Goal: Task Accomplishment & Management: Use online tool/utility

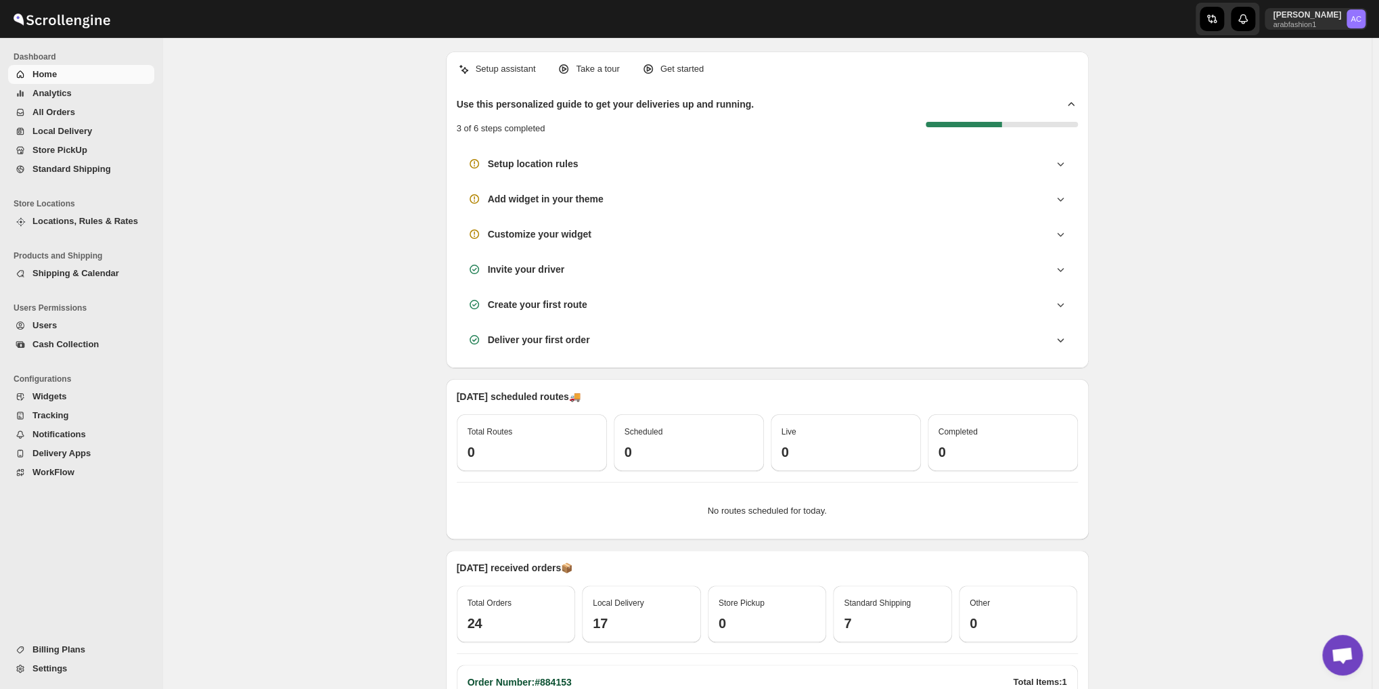
scroll to position [4381, 0]
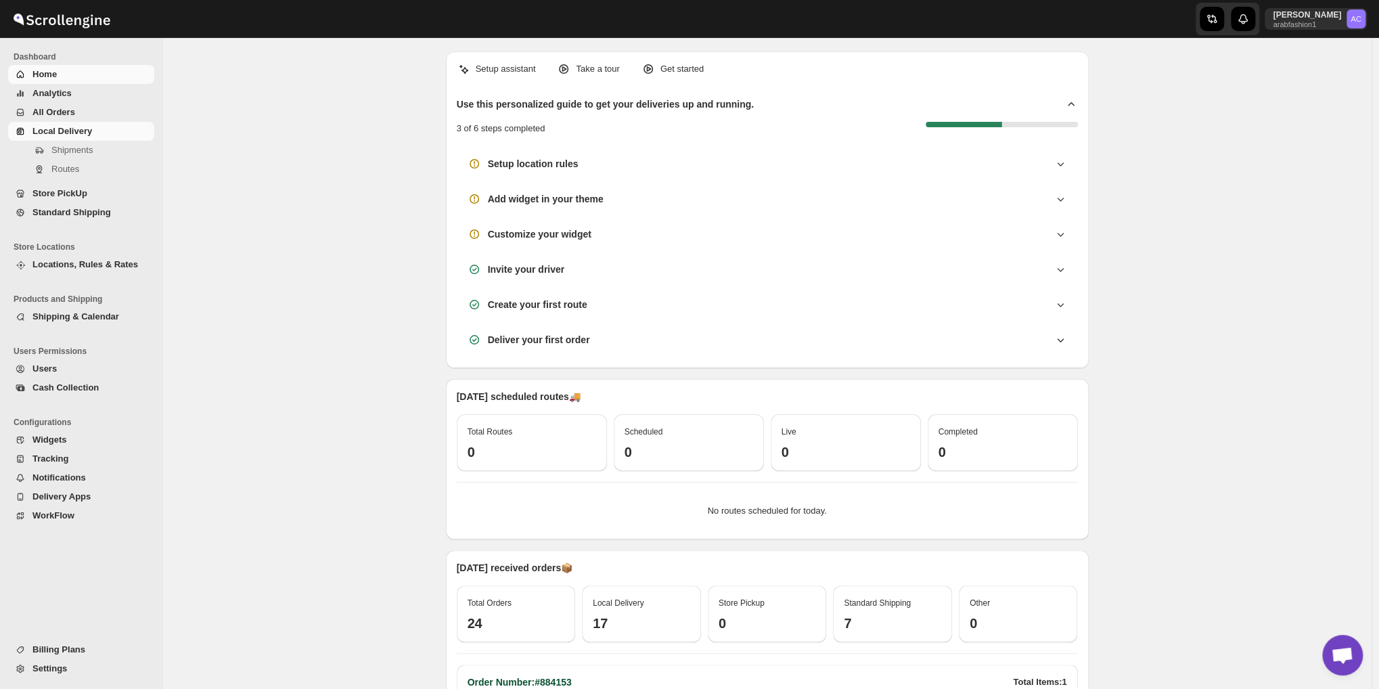
click at [67, 123] on link "Local Delivery" at bounding box center [81, 131] width 146 height 19
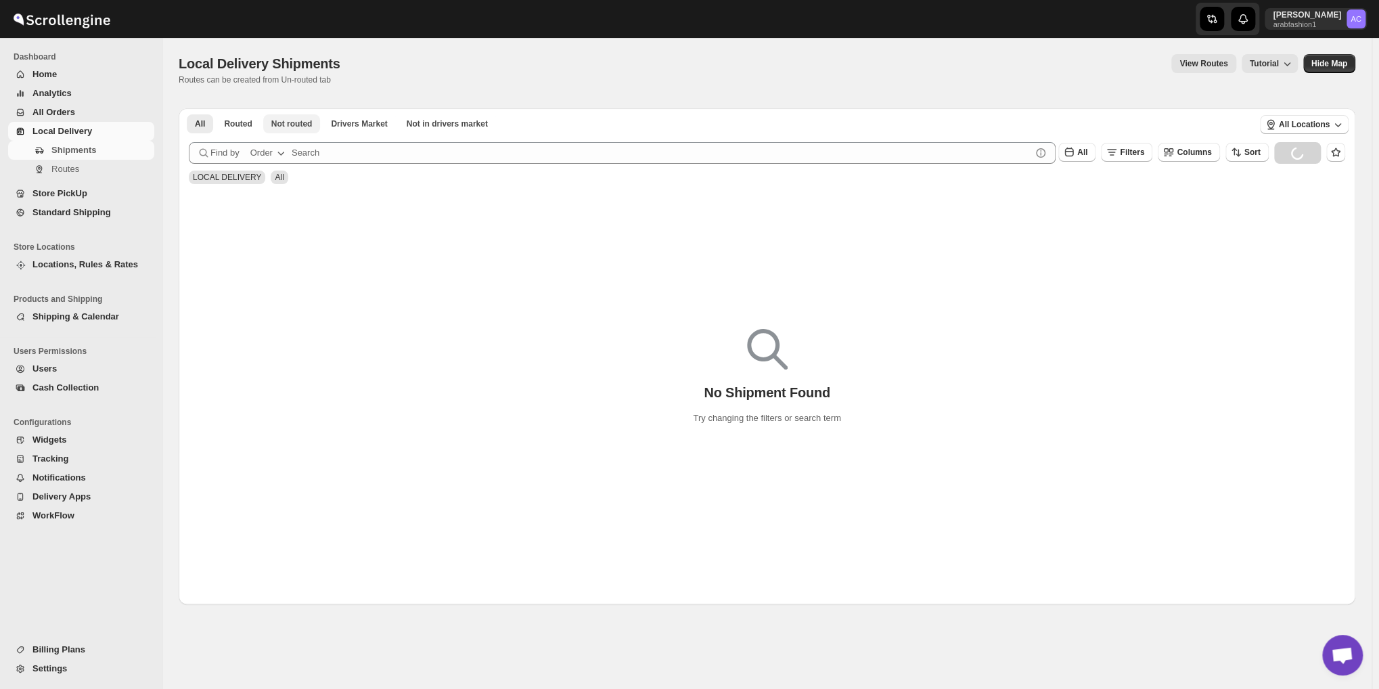
click at [281, 130] on button "Not routed" at bounding box center [292, 123] width 58 height 19
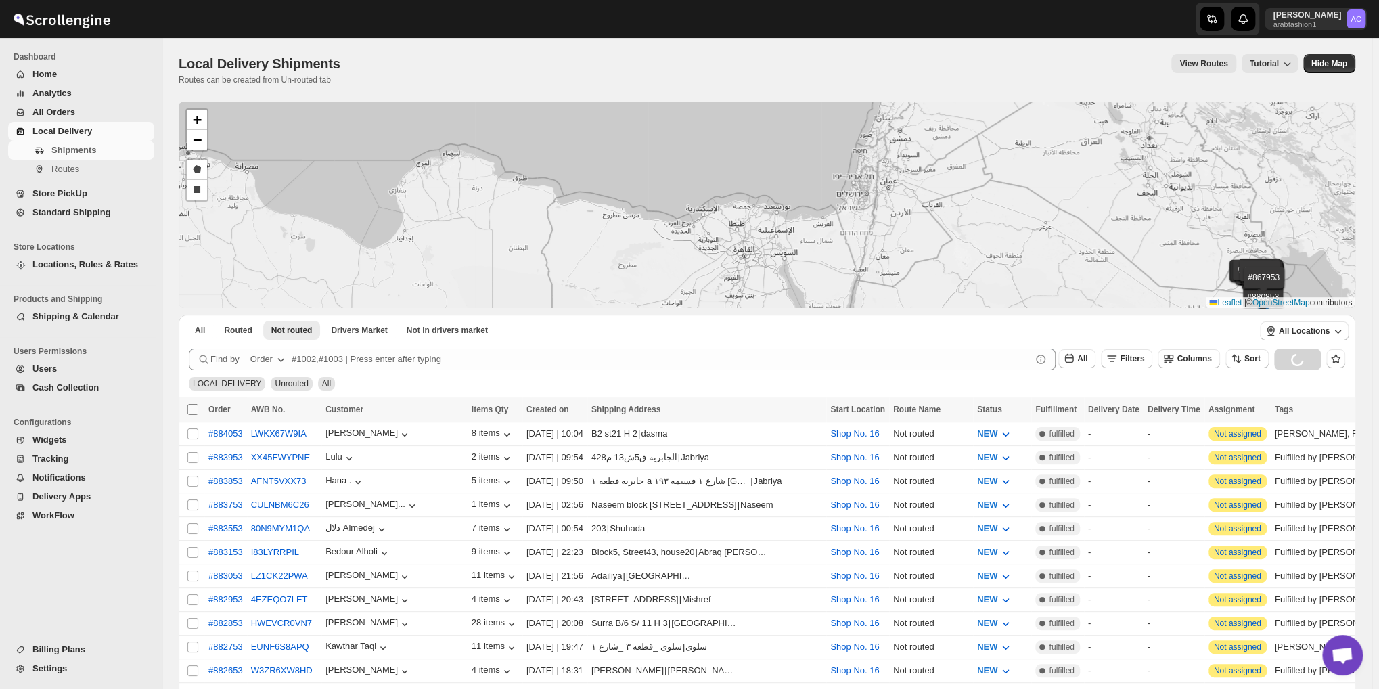
click at [188, 412] on input "Select all shipments" at bounding box center [192, 409] width 11 height 11
checkbox input "true"
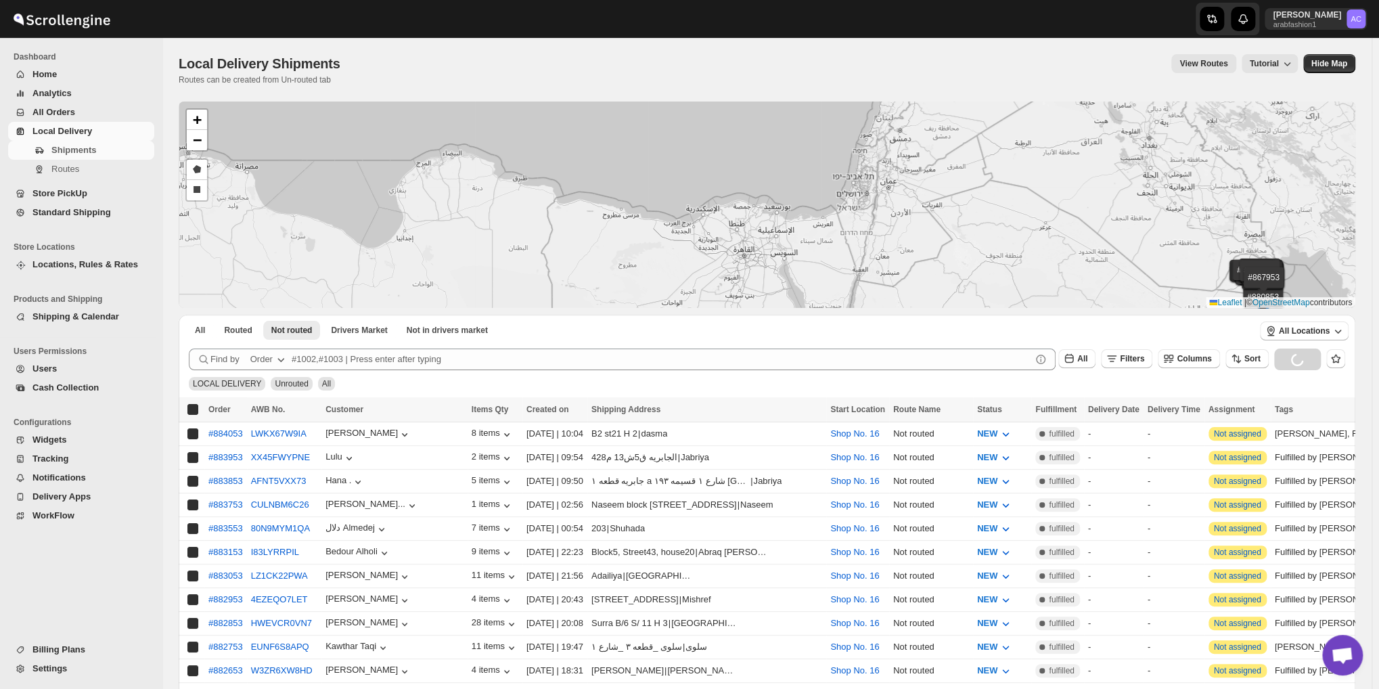
checkbox input "true"
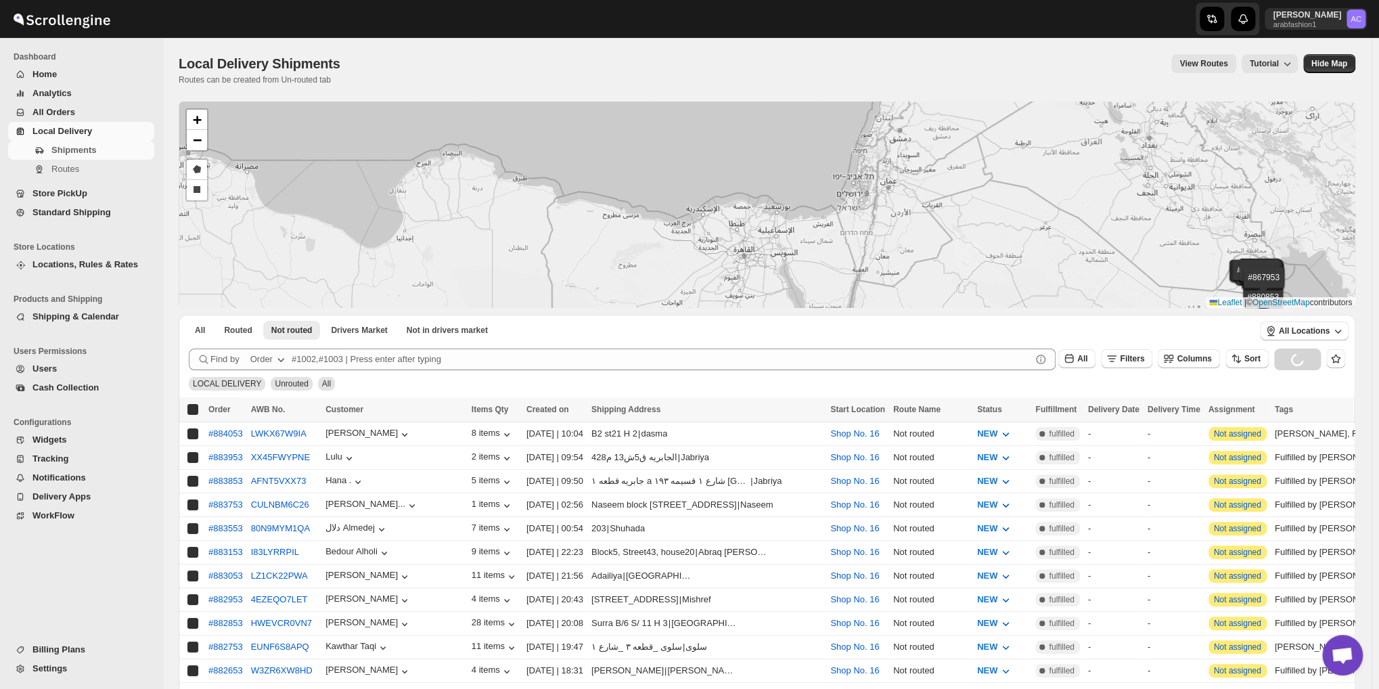
checkbox input "true"
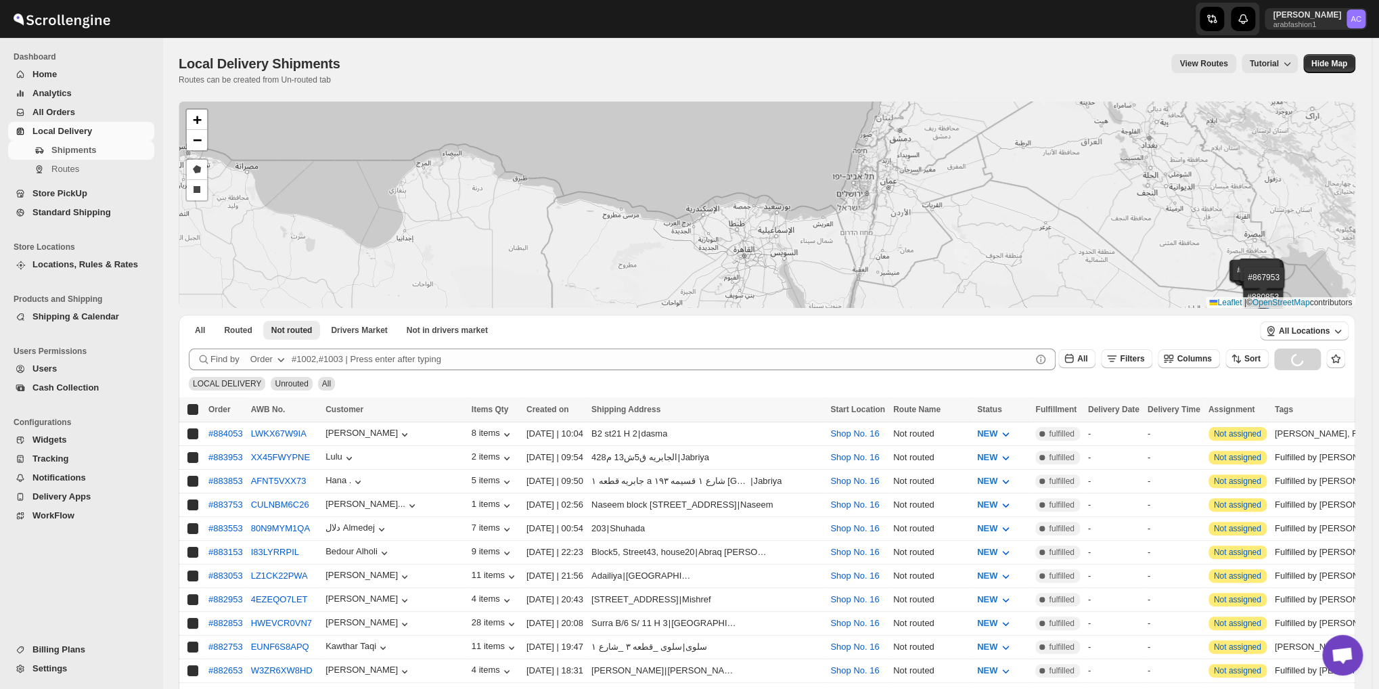
checkbox input "true"
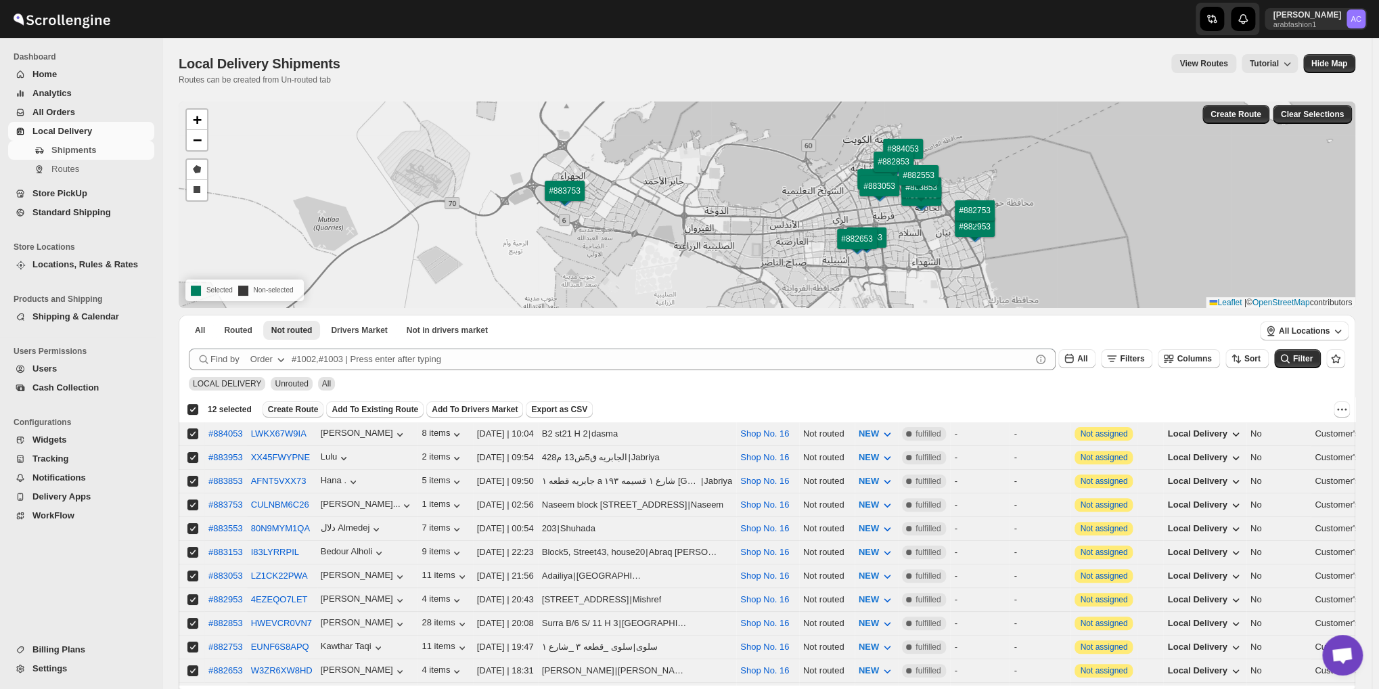
click at [298, 412] on span "Create Route" at bounding box center [293, 409] width 51 height 11
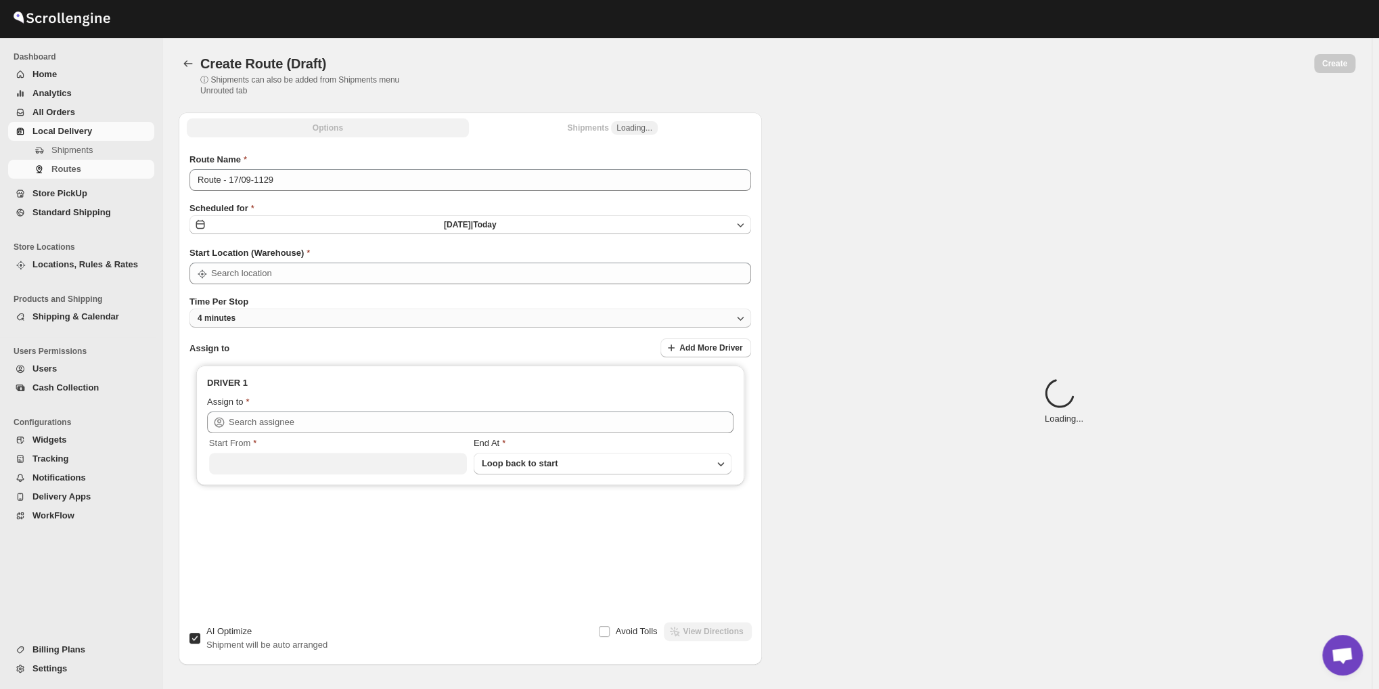
type input "Route - 17/09-1129"
type input "Shop No. 16"
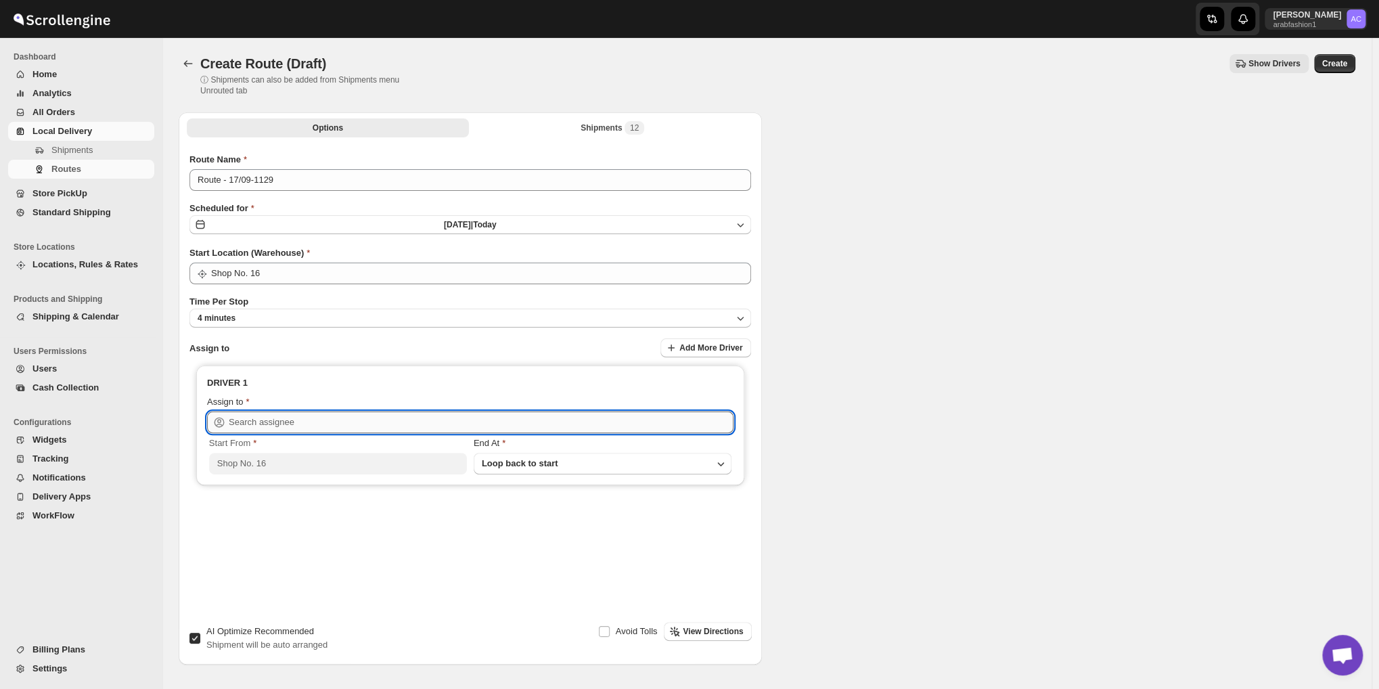
click at [325, 430] on input "text" at bounding box center [481, 422] width 505 height 22
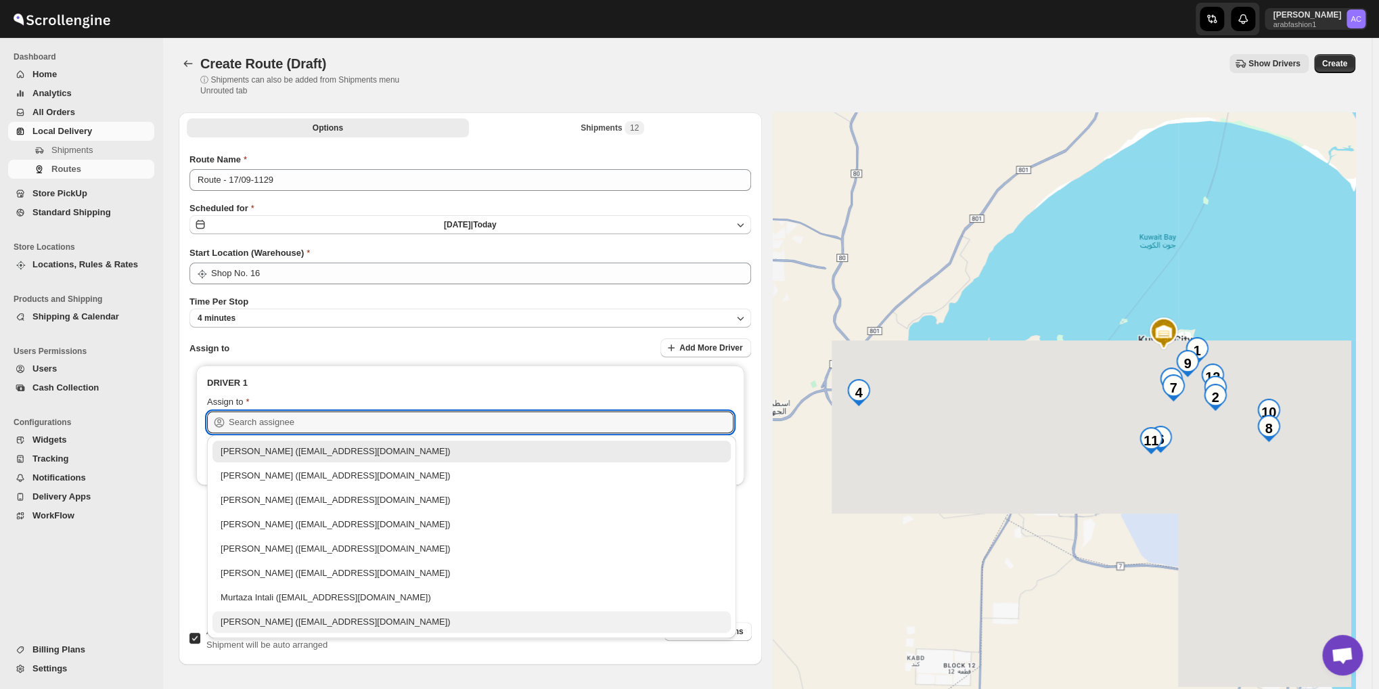
click at [342, 631] on div "[PERSON_NAME] ([EMAIL_ADDRESS][DOMAIN_NAME])" at bounding box center [471, 622] width 518 height 22
type input "[PERSON_NAME] ([EMAIL_ADDRESS][DOMAIN_NAME])"
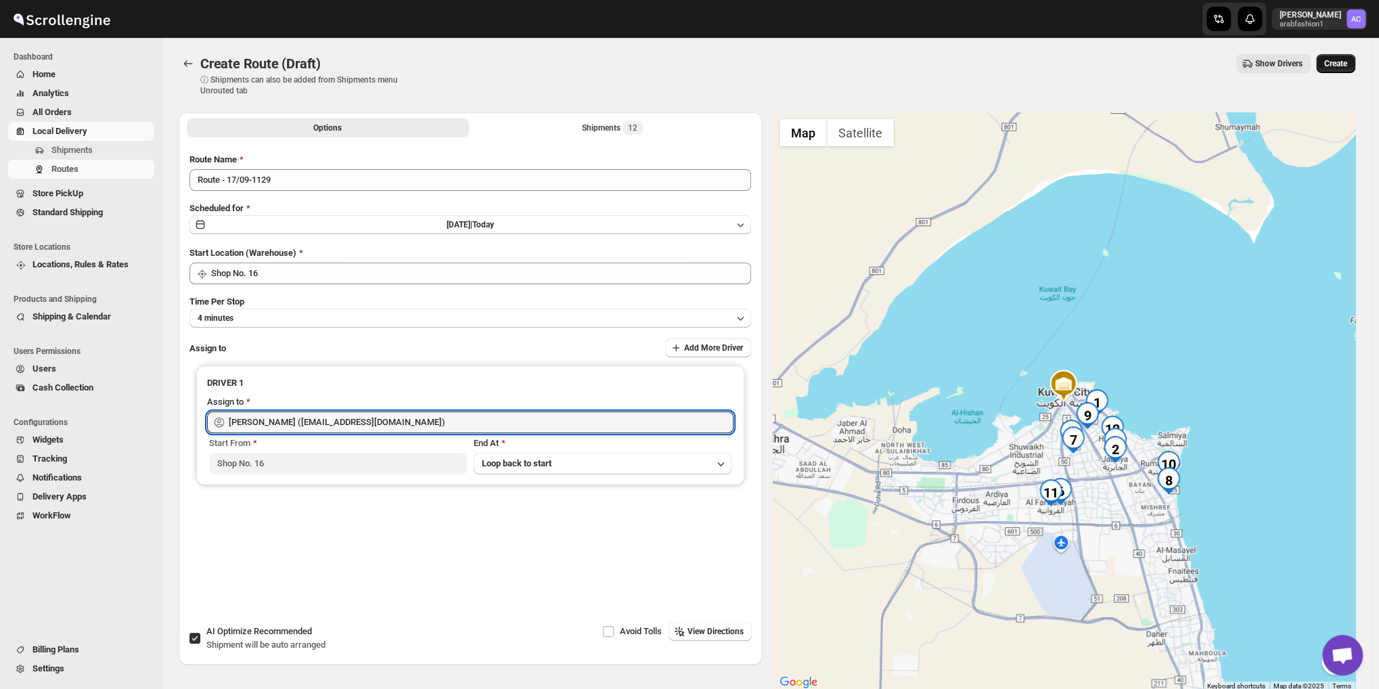
click at [1340, 59] on span "Create" at bounding box center [1335, 63] width 23 height 11
